Goal: Task Accomplishment & Management: Manage account settings

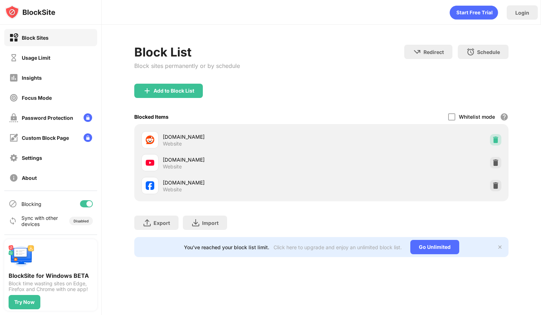
click at [496, 139] on img at bounding box center [495, 139] width 7 height 7
